Goal: Information Seeking & Learning: Learn about a topic

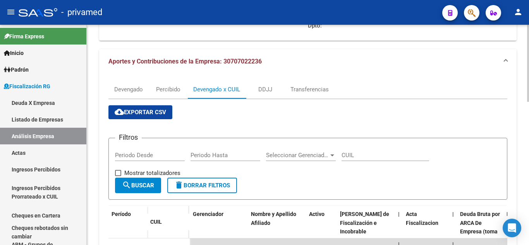
scroll to position [232, 0]
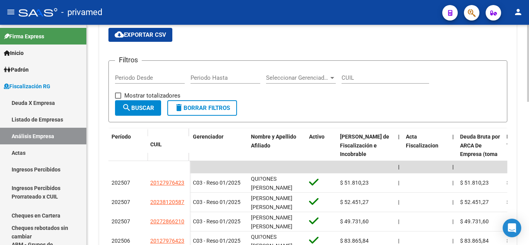
click at [301, 37] on div "cloud_download Exportar CSV Filtros Periodo Desde Periodo Hasta Seleccionar Ger…" at bounding box center [307, 207] width 399 height 359
click at [469, 19] on span "button" at bounding box center [472, 13] width 8 height 16
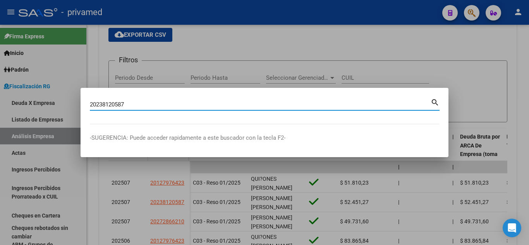
type input "20238120587"
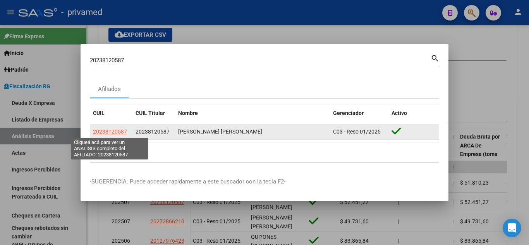
click at [103, 133] on span "20238120587" at bounding box center [110, 132] width 34 height 6
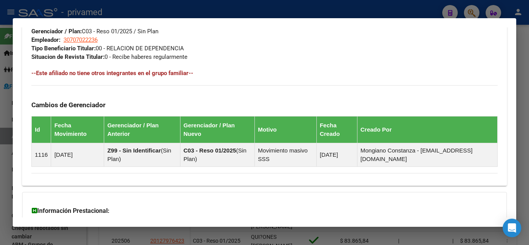
scroll to position [464, 0]
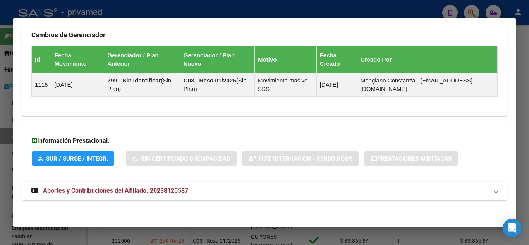
click at [102, 188] on span "Aportes y Contribuciones del Afiliado: 20238120587" at bounding box center [115, 190] width 145 height 7
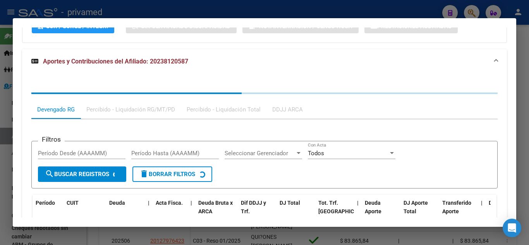
scroll to position [652, 0]
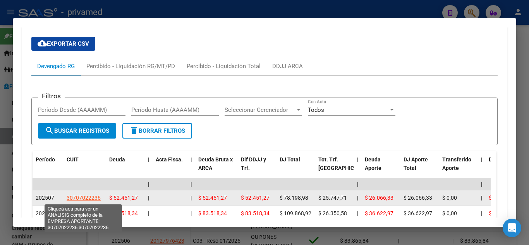
click at [89, 197] on span "30707022236" at bounding box center [84, 198] width 34 height 6
type textarea "30707022236"
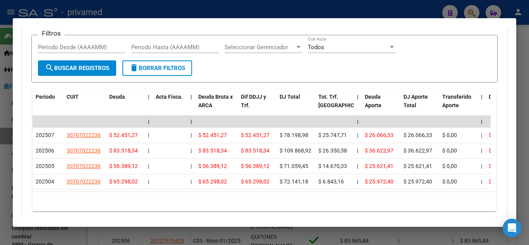
scroll to position [736, 0]
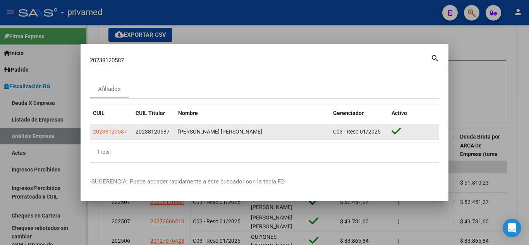
drag, startPoint x: 137, startPoint y: 132, endPoint x: 250, endPoint y: 129, distance: 113.5
click at [250, 129] on div "20238120587 20238120587 [PERSON_NAME] [PERSON_NAME] C03 - Reso 01/2025" at bounding box center [264, 131] width 349 height 15
copy div "20238120587 [PERSON_NAME] [PERSON_NAME]"
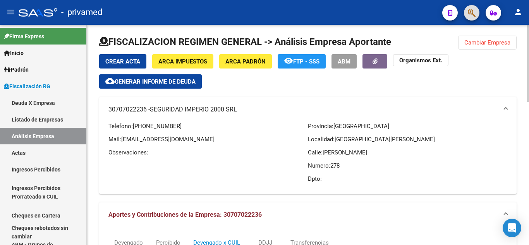
scroll to position [0, 0]
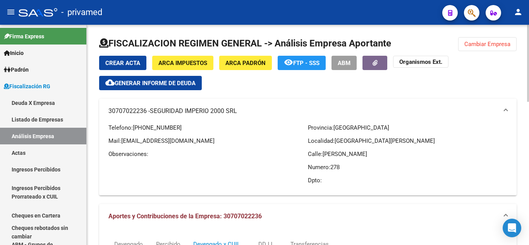
drag, startPoint x: 206, startPoint y: 141, endPoint x: 123, endPoint y: 136, distance: 83.4
click at [123, 136] on div "Telefono: [PHONE_NUMBER] Mail: [EMAIL_ADDRESS][DOMAIN_NAME] Observaciones:" at bounding box center [208, 157] width 200 height 66
copy span "[EMAIL_ADDRESS][DOMAIN_NAME]"
click at [55, 120] on link "Listado de Empresas" at bounding box center [43, 119] width 86 height 17
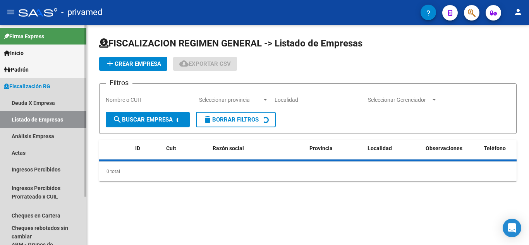
click at [55, 132] on link "Análisis Empresa" at bounding box center [43, 136] width 86 height 17
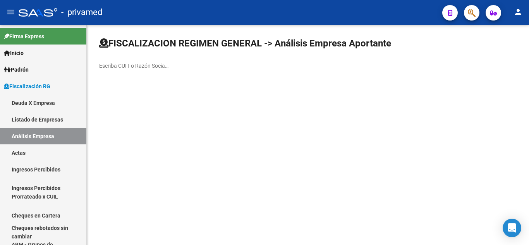
click at [136, 65] on input "Escriba CUIT o Razón Social para buscar" at bounding box center [134, 66] width 70 height 7
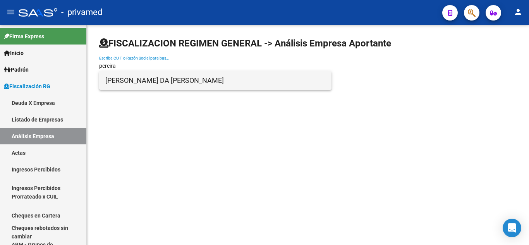
type input "pereira"
click at [158, 77] on span "[PERSON_NAME] DA [PERSON_NAME]" at bounding box center [215, 80] width 220 height 19
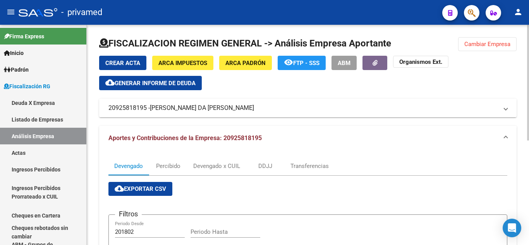
click at [250, 109] on span "[PERSON_NAME] DA [PERSON_NAME]" at bounding box center [202, 108] width 104 height 9
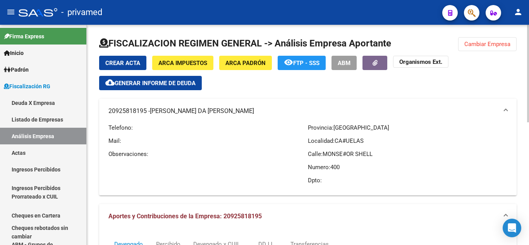
scroll to position [39, 0]
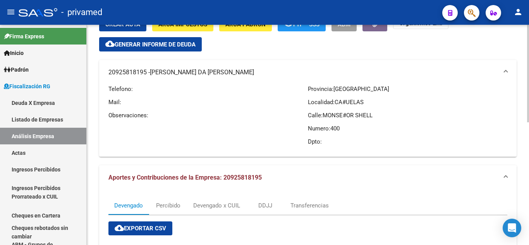
click at [254, 170] on mat-expansion-panel-header "Aportes y Contribuciones de la Empresa: 20925818195" at bounding box center [308, 177] width 418 height 25
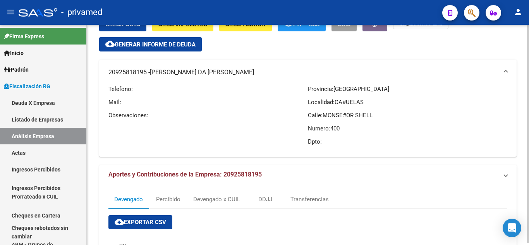
scroll to position [0, 0]
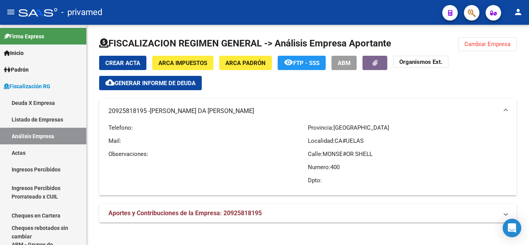
click at [184, 87] on button "cloud_download Generar informe de deuda" at bounding box center [150, 83] width 103 height 14
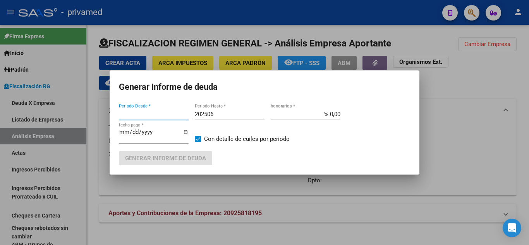
type input "201802"
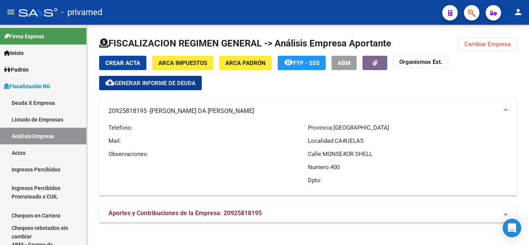
click at [233, 216] on span "Aportes y Contribuciones de la Empresa: 20925818195" at bounding box center [184, 213] width 153 height 7
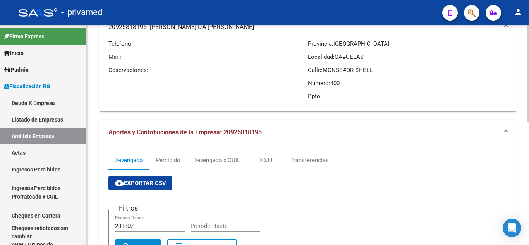
scroll to position [6, 0]
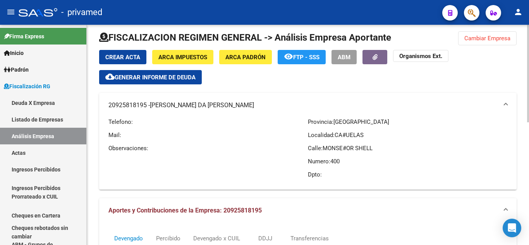
click at [179, 80] on span "Generar informe de deuda" at bounding box center [155, 77] width 81 height 7
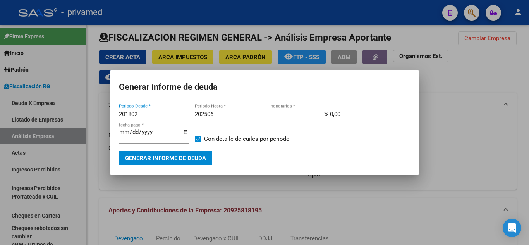
click at [151, 115] on input "201802" at bounding box center [154, 114] width 70 height 7
click at [131, 115] on input "201802" at bounding box center [154, 114] width 70 height 7
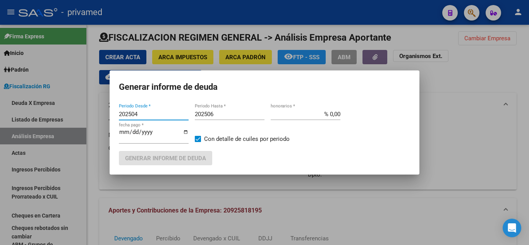
type input "202504"
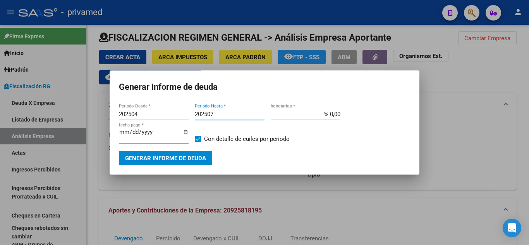
type input "202507"
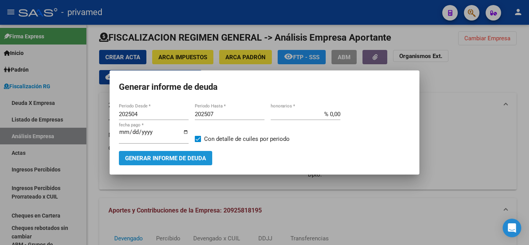
click at [154, 158] on span "Generar informe de deuda" at bounding box center [165, 158] width 81 height 7
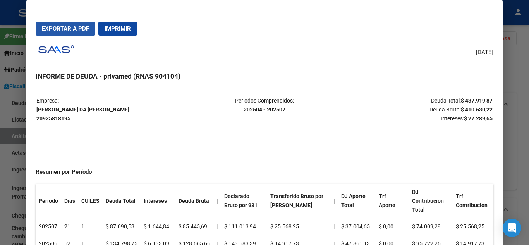
click at [82, 33] on button "Exportar a PDF" at bounding box center [66, 29] width 60 height 14
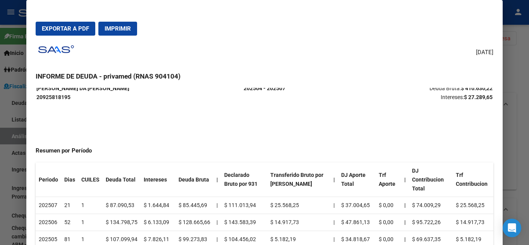
scroll to position [77, 0]
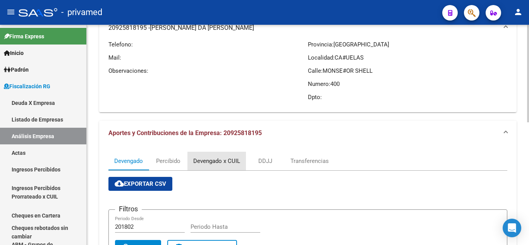
click at [210, 157] on div "Devengado x CUIL" at bounding box center [216, 161] width 47 height 9
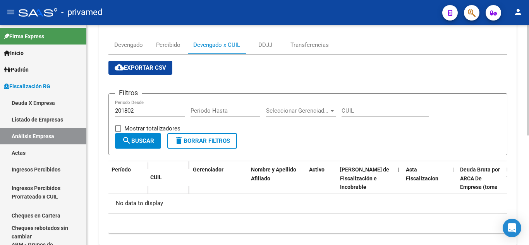
scroll to position [83, 0]
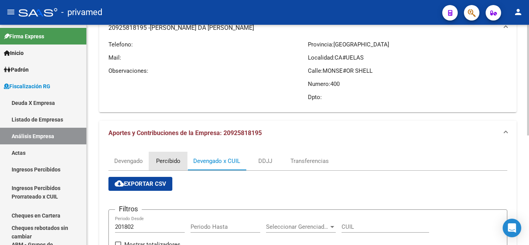
click at [175, 158] on div "Percibido" at bounding box center [168, 161] width 24 height 9
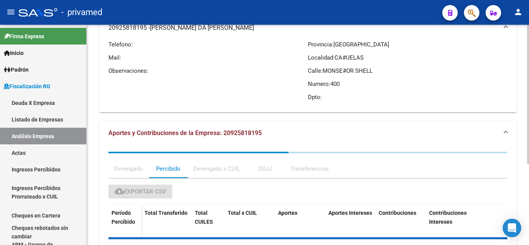
scroll to position [0, 0]
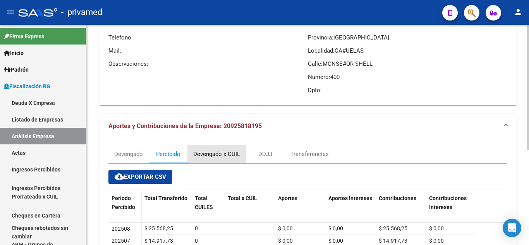
click at [208, 154] on div "Devengado x CUIL" at bounding box center [216, 154] width 47 height 9
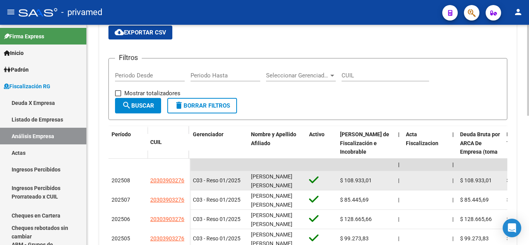
scroll to position [248, 0]
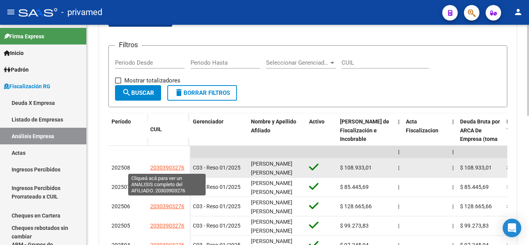
drag, startPoint x: 151, startPoint y: 168, endPoint x: 184, endPoint y: 169, distance: 33.0
click at [184, 169] on span "20303903276" at bounding box center [167, 168] width 34 height 6
copy span "20303903276"
type textarea "20303903276"
drag, startPoint x: 145, startPoint y: 167, endPoint x: 184, endPoint y: 169, distance: 38.4
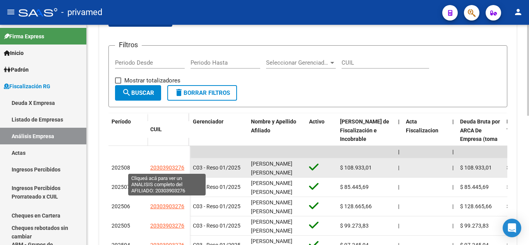
click at [184, 169] on div "202508 20303903276" at bounding box center [148, 167] width 81 height 19
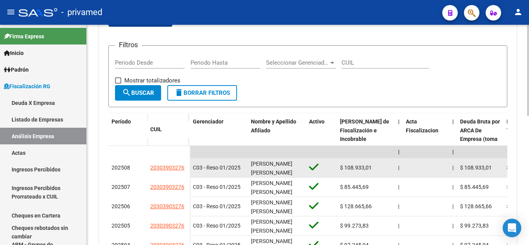
copy div "20303903276"
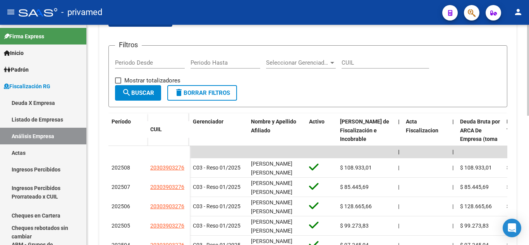
scroll to position [15, 0]
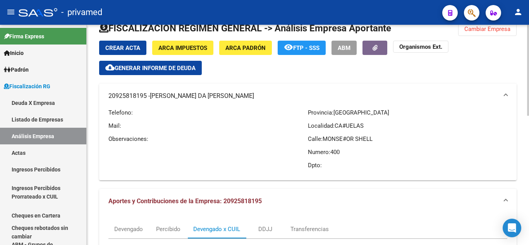
click at [178, 71] on span "Generar informe de deuda" at bounding box center [155, 68] width 81 height 7
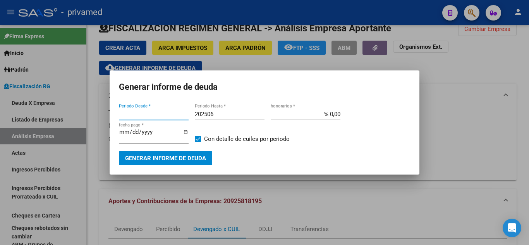
type input "201802"
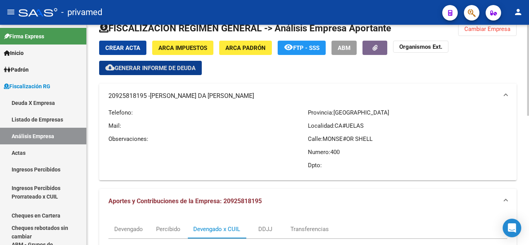
click at [174, 68] on span "Generar informe de deuda" at bounding box center [155, 68] width 81 height 7
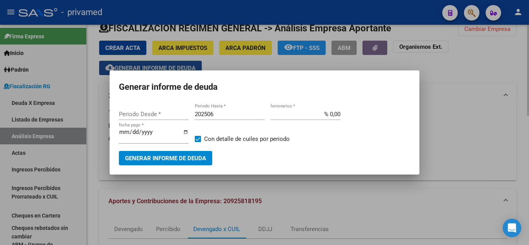
type input "201802"
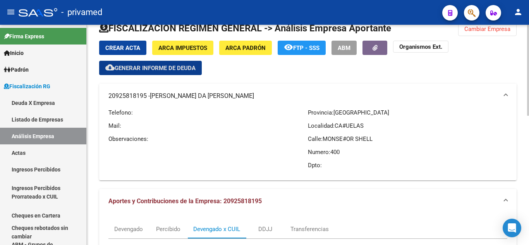
click at [343, 43] on button "ABM" at bounding box center [344, 48] width 25 height 14
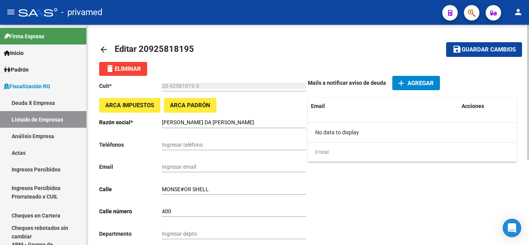
click at [207, 162] on div "Ingresar email" at bounding box center [234, 164] width 144 height 15
paste input "[EMAIL_ADDRESS][DOMAIN_NAME]"
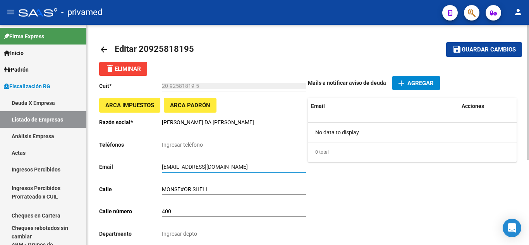
type input "[EMAIL_ADDRESS][DOMAIN_NAME]"
click at [389, 192] on div "Mails a notificar aviso de deuda add Agregar Email Acciones No data to display …" at bounding box center [412, 221] width 209 height 290
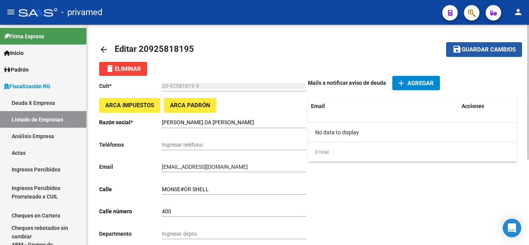
click at [501, 52] on span "Guardar cambios" at bounding box center [489, 49] width 54 height 7
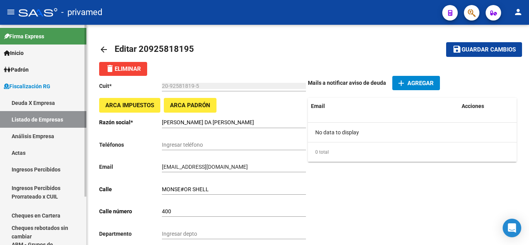
click at [52, 138] on link "Análisis Empresa" at bounding box center [43, 136] width 86 height 17
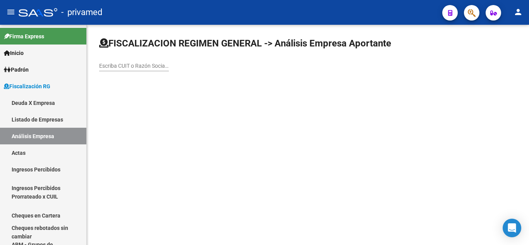
click at [143, 66] on input "Escriba CUIT o Razón Social para buscar" at bounding box center [134, 66] width 70 height 7
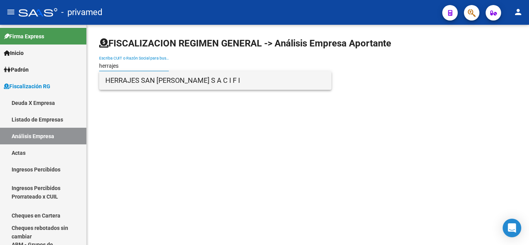
type input "herrajes"
click at [153, 86] on span "HERRAJES SAN [PERSON_NAME] S A C I F I" at bounding box center [215, 80] width 220 height 19
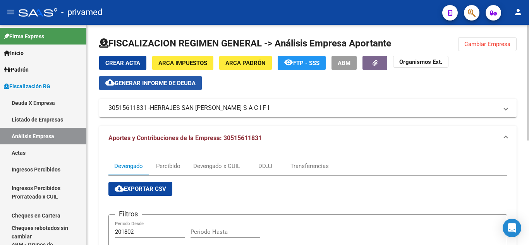
click at [159, 81] on span "Generar informe de deuda" at bounding box center [155, 83] width 81 height 7
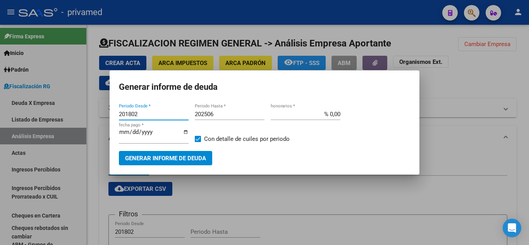
click at [135, 114] on input "201802" at bounding box center [154, 114] width 70 height 7
type input "202504"
type input "202507"
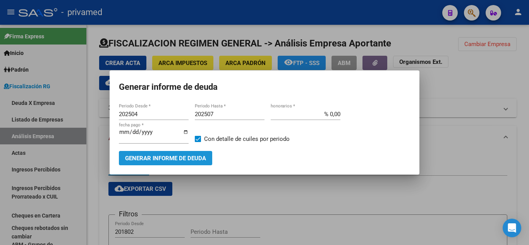
click at [201, 157] on span "Generar informe de deuda" at bounding box center [165, 158] width 81 height 7
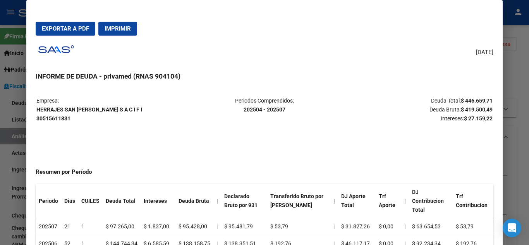
click at [77, 29] on span "Exportar a PDF" at bounding box center [65, 28] width 47 height 7
drag, startPoint x: 36, startPoint y: 109, endPoint x: 122, endPoint y: 109, distance: 85.6
click at [122, 109] on strong "HERRAJES SAN [PERSON_NAME] S A C I F I 30515611831" at bounding box center [89, 114] width 106 height 15
copy strong "HERRAJES SAN [PERSON_NAME] S A C I F I"
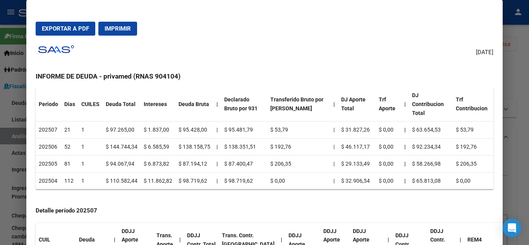
scroll to position [116, 0]
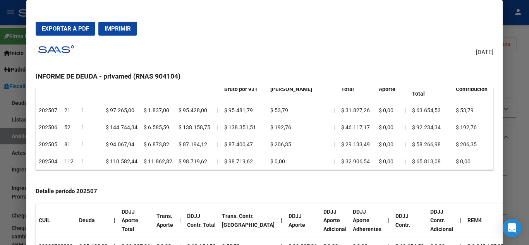
click at [157, 179] on div "Detalle período 202507 CUIL Deuda | DDJJ Aporte Total Trans. Aporte | DDJJ Cont…" at bounding box center [265, 220] width 458 height 82
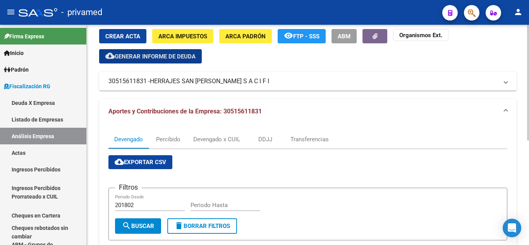
scroll to position [77, 0]
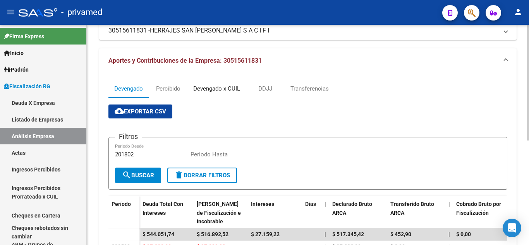
click at [205, 89] on div "Devengado x CUIL" at bounding box center [216, 88] width 47 height 9
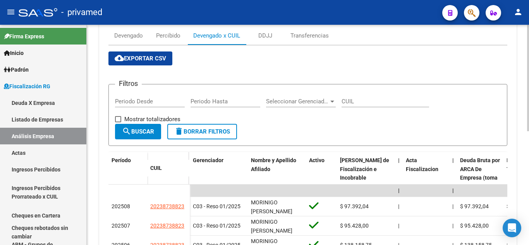
scroll to position [169, 0]
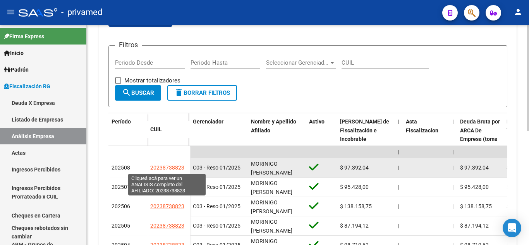
drag, startPoint x: 144, startPoint y: 168, endPoint x: 183, endPoint y: 168, distance: 38.7
click at [183, 168] on div "202508 20238738823" at bounding box center [148, 167] width 81 height 19
copy div "20238738823"
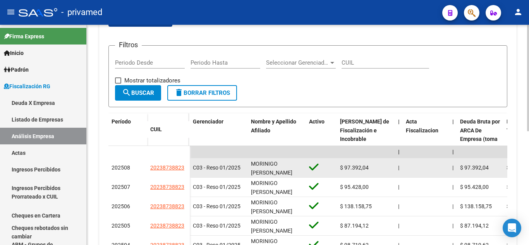
scroll to position [0, 0]
drag, startPoint x: 250, startPoint y: 162, endPoint x: 271, endPoint y: 173, distance: 23.9
click at [271, 173] on datatable-body-cell "MORINIGO [PERSON_NAME]" at bounding box center [277, 167] width 58 height 19
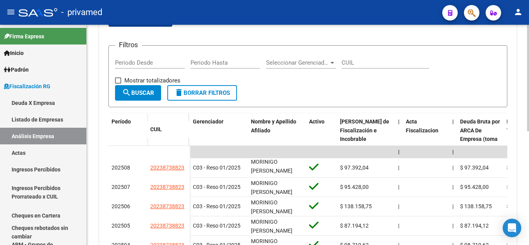
copy span "MORINIGO [PERSON_NAME]"
click at [50, 118] on link "Listado de Empresas" at bounding box center [43, 119] width 86 height 17
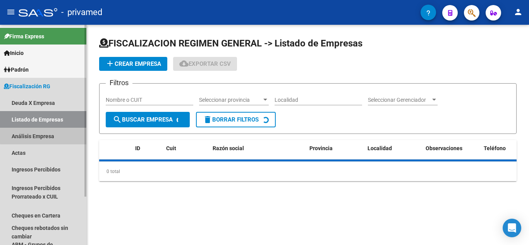
click at [48, 132] on link "Análisis Empresa" at bounding box center [43, 136] width 86 height 17
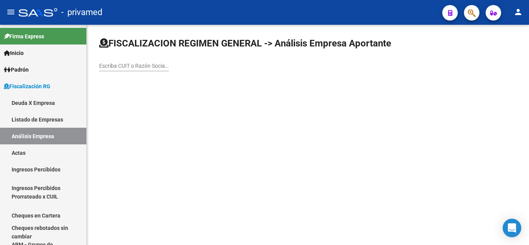
click at [147, 67] on input "Escriba CUIT o Razón Social para buscar" at bounding box center [134, 66] width 70 height 7
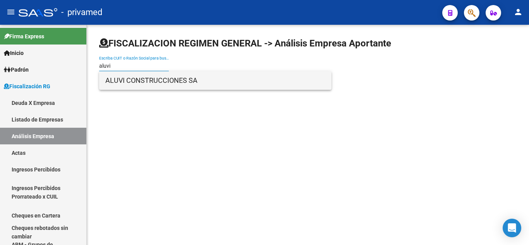
type input "aluvi"
click at [155, 78] on span "ALUVI CONSTRUCCIONES SA" at bounding box center [215, 80] width 220 height 19
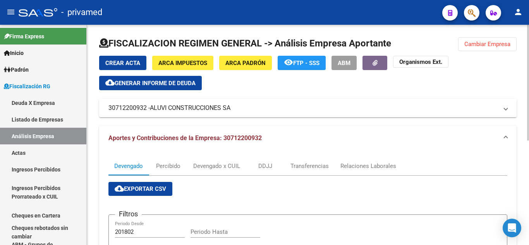
click at [169, 78] on button "cloud_download Generar informe de deuda" at bounding box center [150, 83] width 103 height 14
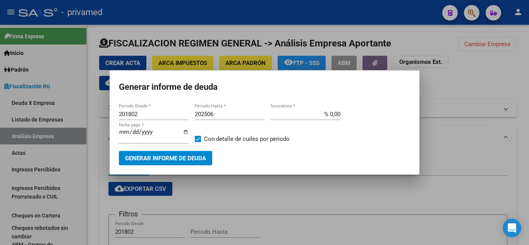
click at [134, 113] on input "201802" at bounding box center [154, 114] width 70 height 7
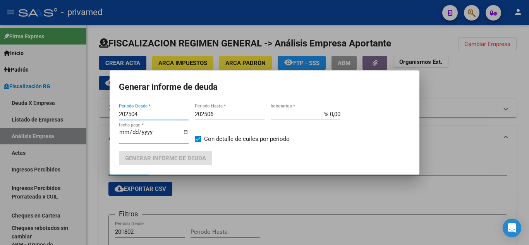
type input "202504"
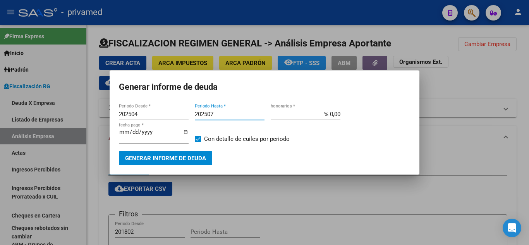
type input "202507"
click at [143, 160] on span "Generar informe de deuda" at bounding box center [165, 158] width 81 height 7
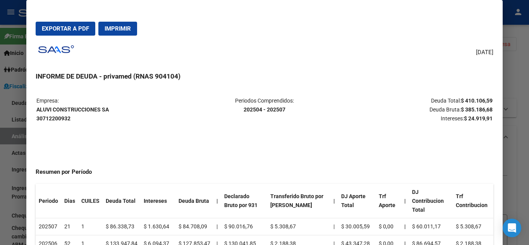
click at [77, 27] on span "Exportar a PDF" at bounding box center [65, 28] width 47 height 7
drag, startPoint x: 57, startPoint y: 115, endPoint x: 83, endPoint y: 120, distance: 27.1
click at [83, 120] on p "Empresa: ALUVI CONSTRUCCIONES SA 30712200932" at bounding box center [111, 109] width 151 height 26
copy strong "ALUVI CONSTRUCCIONES SA 30712200932"
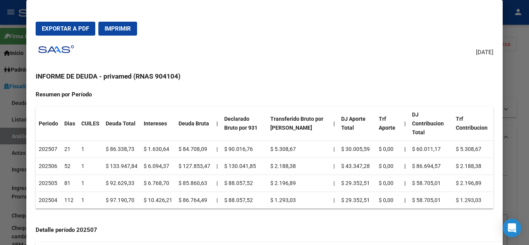
scroll to position [116, 0]
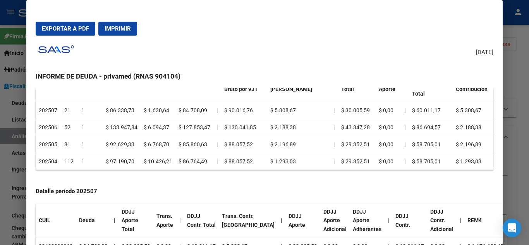
click at [166, 188] on div "Detalle período 202507 CUIL Deuda | DDJJ Aporte Total Trans. Aporte | DDJJ Cont…" at bounding box center [265, 221] width 458 height 68
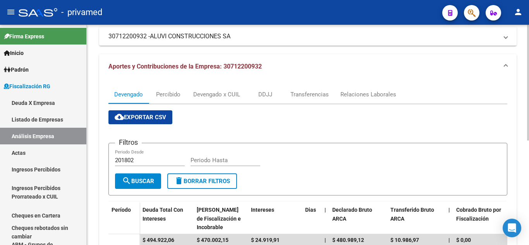
scroll to position [77, 0]
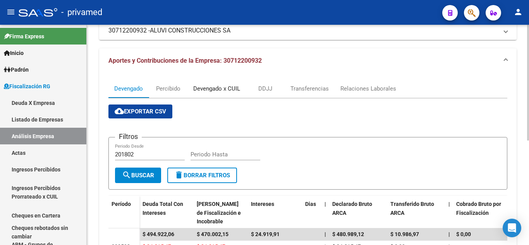
click at [213, 92] on div "Devengado x CUIL" at bounding box center [216, 88] width 47 height 9
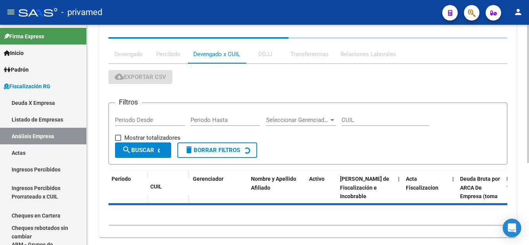
scroll to position [131, 0]
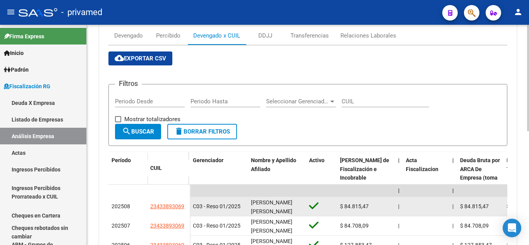
drag, startPoint x: 153, startPoint y: 205, endPoint x: 186, endPoint y: 208, distance: 33.1
click at [186, 208] on div "202508 23433893069" at bounding box center [148, 206] width 81 height 19
copy div "23433893069"
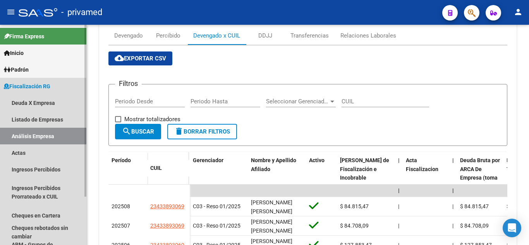
click at [55, 133] on link "Análisis Empresa" at bounding box center [43, 136] width 86 height 17
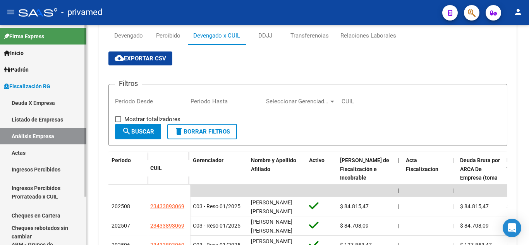
click at [55, 126] on link "Listado de Empresas" at bounding box center [43, 119] width 86 height 17
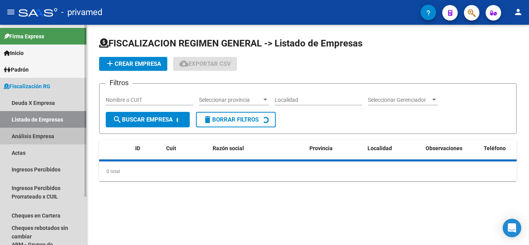
click at [52, 138] on link "Análisis Empresa" at bounding box center [43, 136] width 86 height 17
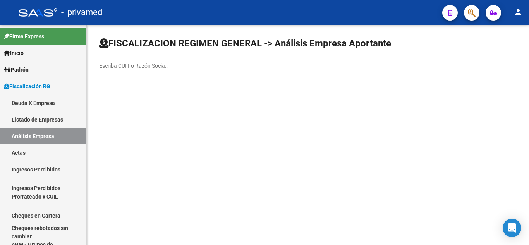
click at [154, 69] on input "Escriba CUIT o Razón Social para buscar" at bounding box center [134, 66] width 70 height 7
paste input "20076298395"
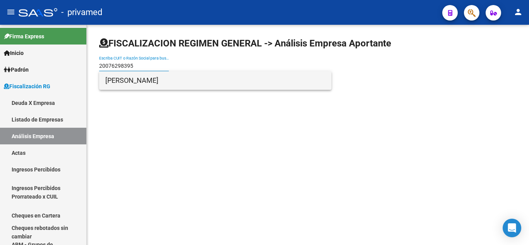
type input "20076298395"
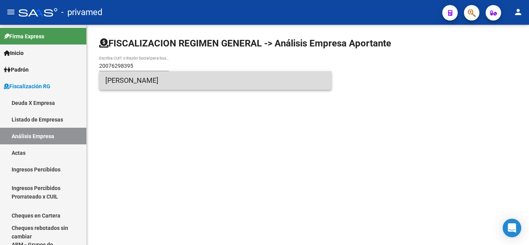
click at [157, 79] on span "[PERSON_NAME]" at bounding box center [215, 80] width 220 height 19
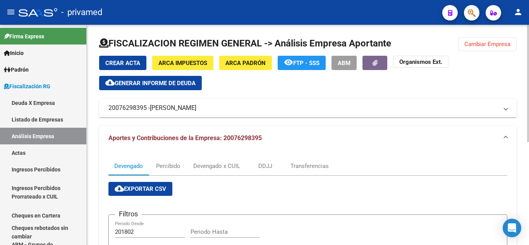
click at [228, 106] on mat-panel-title "20076298395 - [PERSON_NAME]" at bounding box center [303, 108] width 390 height 9
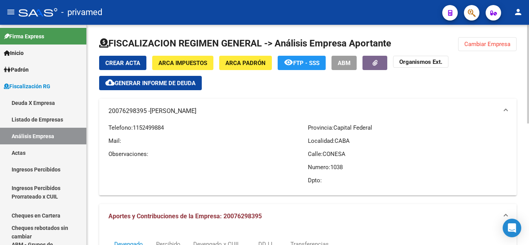
drag, startPoint x: 107, startPoint y: 109, endPoint x: 192, endPoint y: 109, distance: 84.5
click at [192, 109] on mat-expansion-panel-header "20076298395 - [PERSON_NAME]" at bounding box center [308, 111] width 418 height 25
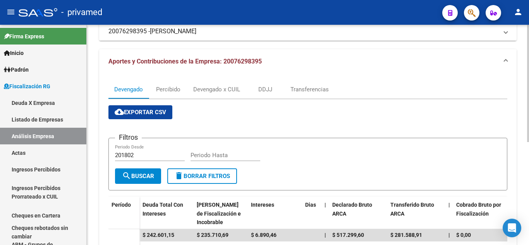
scroll to position [77, 0]
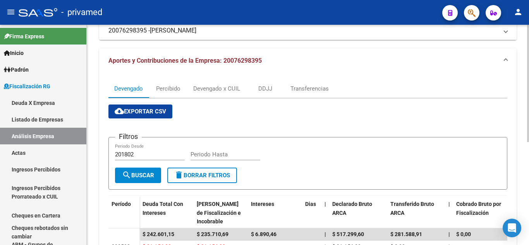
copy mat-panel-title "20076298395 - [PERSON_NAME]"
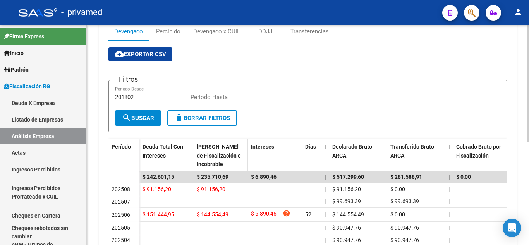
scroll to position [116, 0]
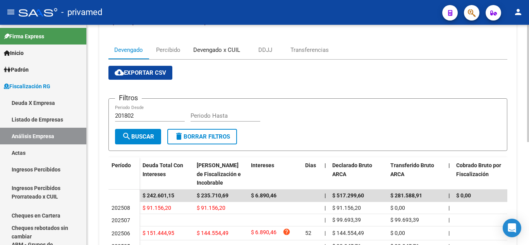
click at [224, 54] on div "Devengado x CUIL" at bounding box center [216, 50] width 47 height 9
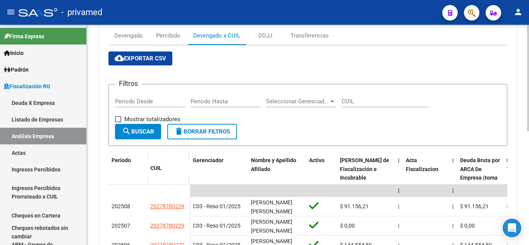
scroll to position [169, 0]
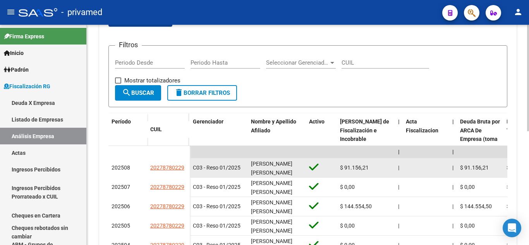
drag, startPoint x: 146, startPoint y: 168, endPoint x: 189, endPoint y: 170, distance: 43.8
click at [189, 170] on div "202508 20278780229" at bounding box center [148, 167] width 81 height 19
